Goal: Transaction & Acquisition: Purchase product/service

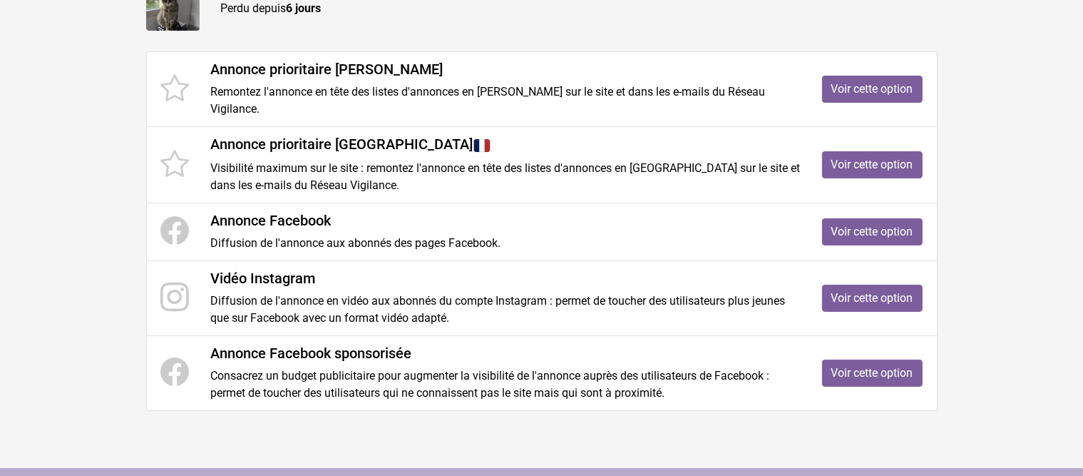
scroll to position [261, 0]
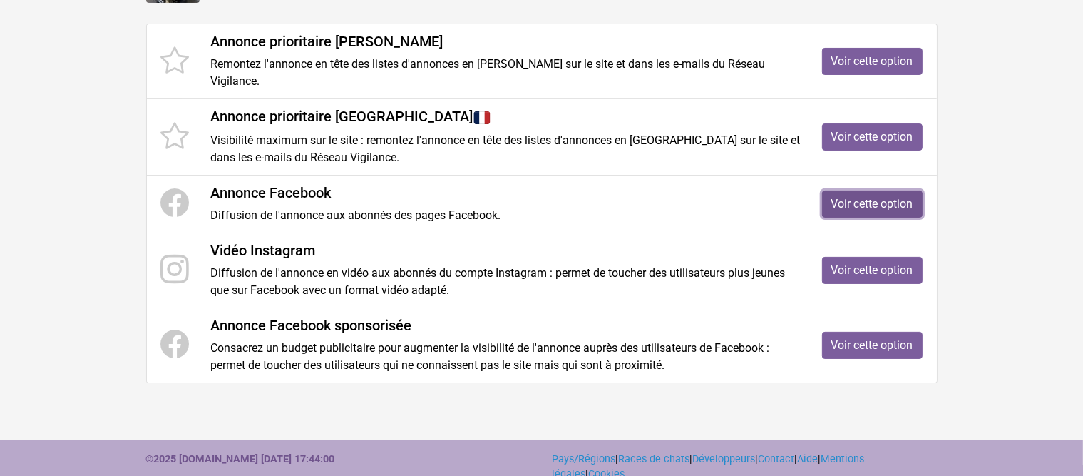
click at [843, 197] on link "Voir cette option" at bounding box center [872, 203] width 101 height 27
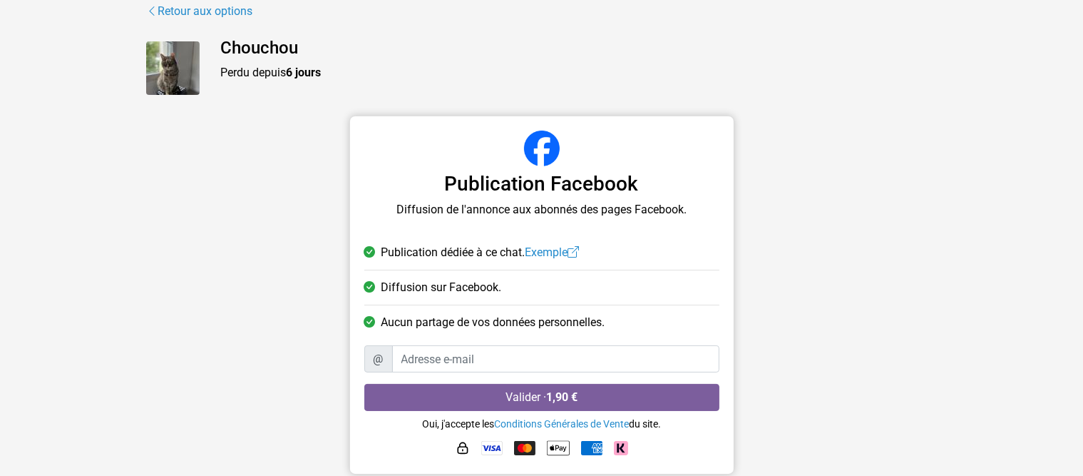
scroll to position [101, 0]
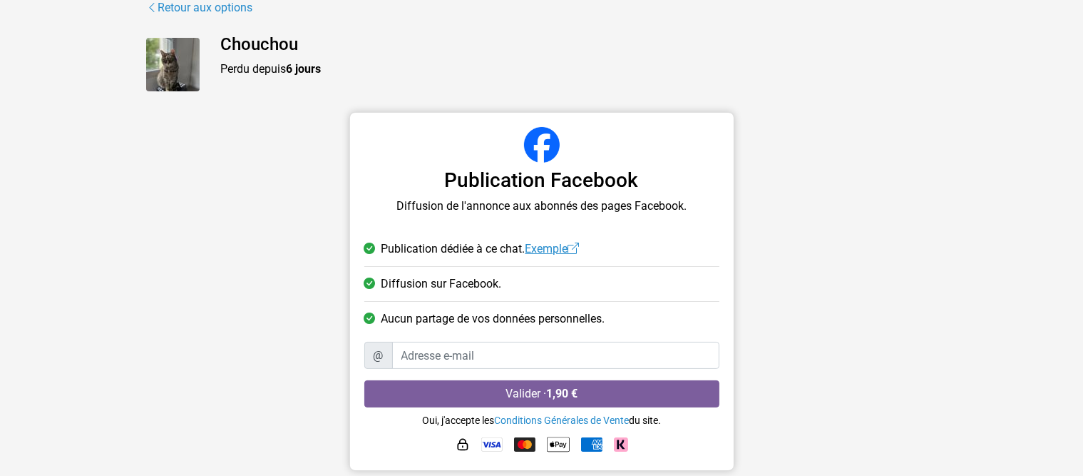
click at [553, 249] on link "Exemple" at bounding box center [552, 249] width 54 height 14
click at [438, 252] on span "Publication dédiée à ce chat. Exemple" at bounding box center [480, 248] width 198 height 17
click at [549, 250] on link "Exemple" at bounding box center [552, 249] width 54 height 14
click at [166, 77] on img at bounding box center [172, 64] width 53 height 53
click at [170, 8] on link "Retour aux options" at bounding box center [200, 8] width 108 height 19
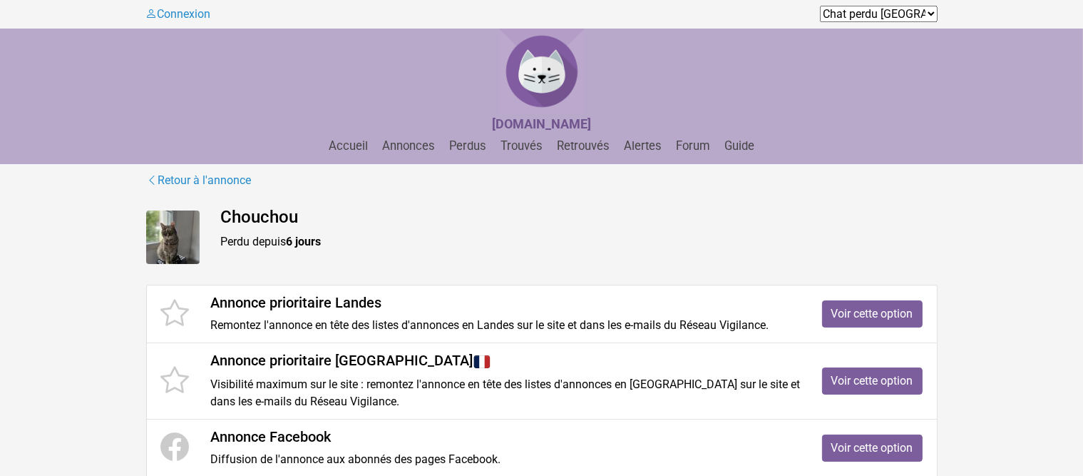
click at [179, 227] on img at bounding box center [172, 236] width 53 height 53
click at [227, 181] on link "Retour à l'annonce" at bounding box center [199, 180] width 106 height 19
